Goal: Task Accomplishment & Management: Manage account settings

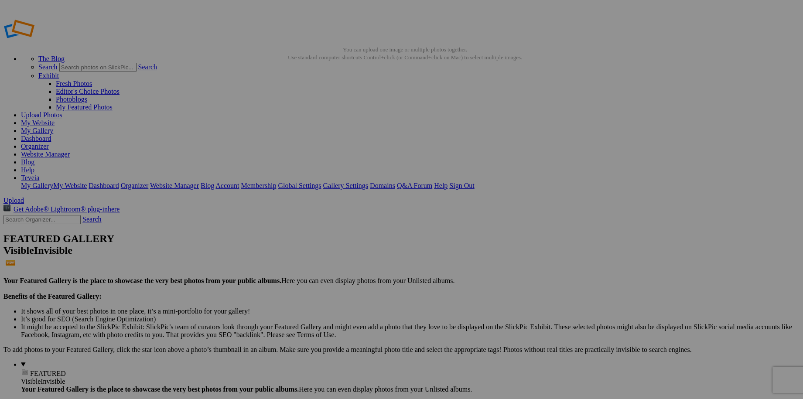
type input "Watermarked Flowers"
